Goal: Find specific page/section: Find specific page/section

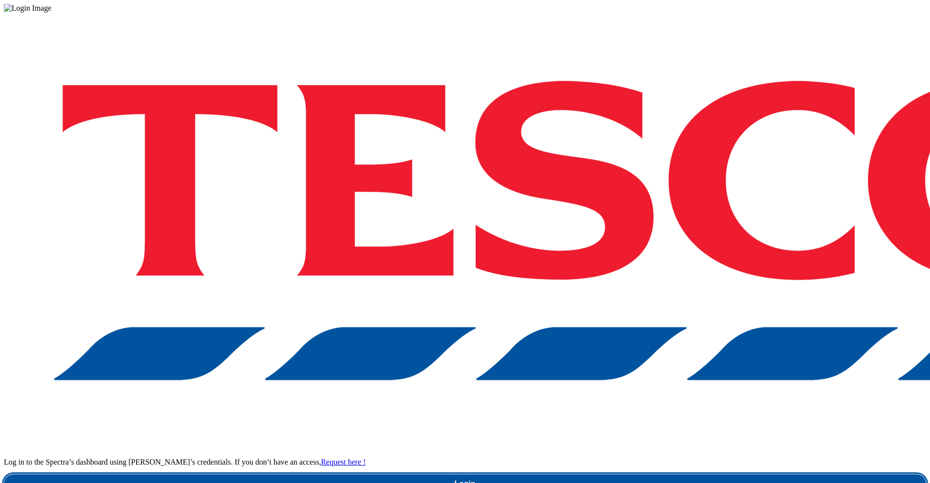
click at [714, 475] on link "Login" at bounding box center [465, 484] width 922 height 19
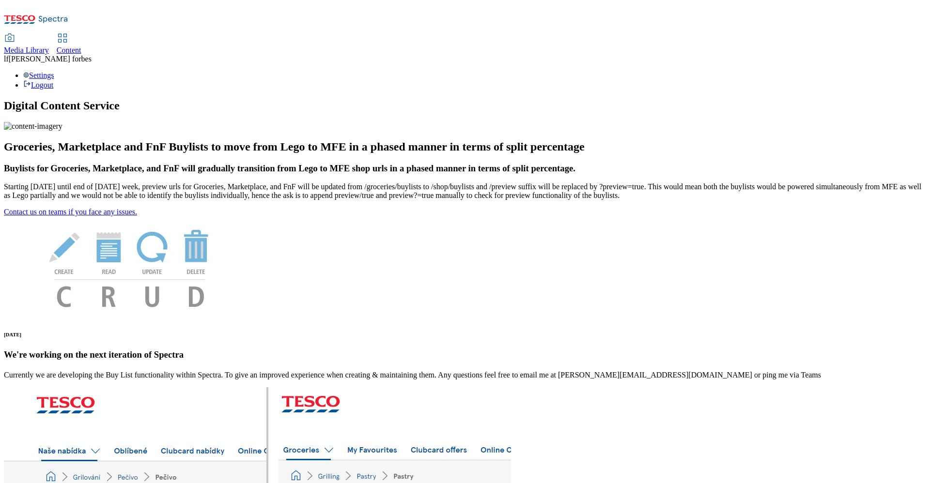
click at [49, 46] on span "Media Library" at bounding box center [26, 50] width 45 height 8
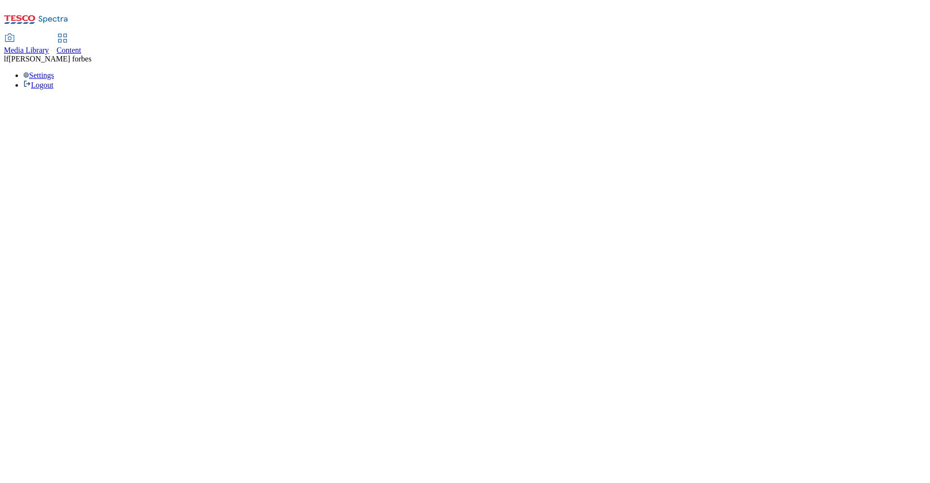
select select "flare-ghs-mktg"
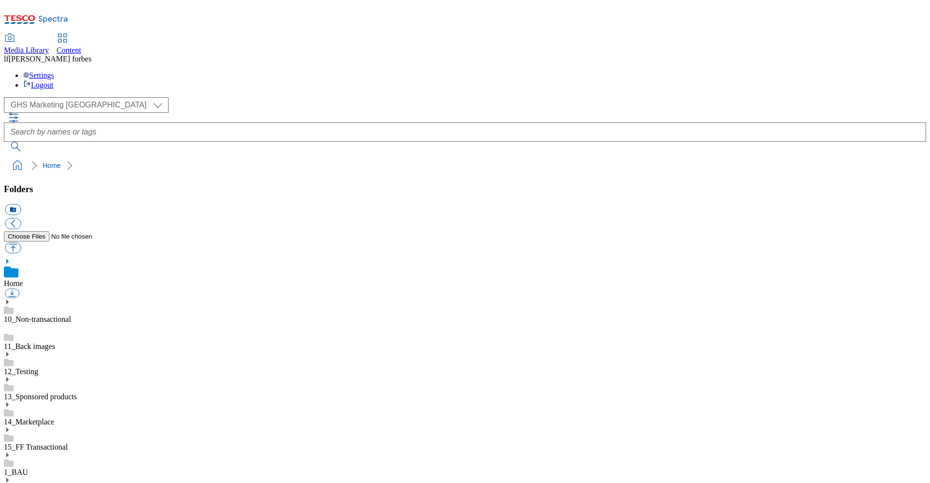
scroll to position [1, 0]
click at [9, 453] on use at bounding box center [7, 455] width 2 height 5
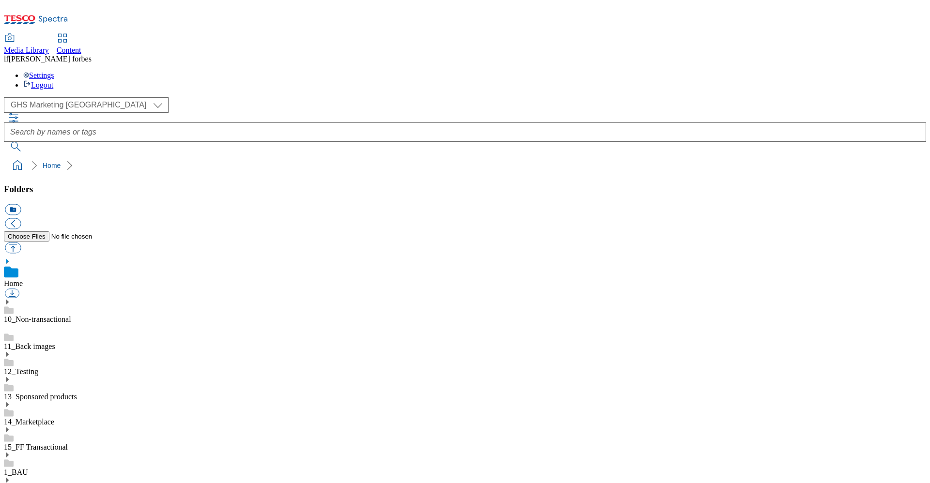
scroll to position [776, 0]
